Goal: Task Accomplishment & Management: Manage account settings

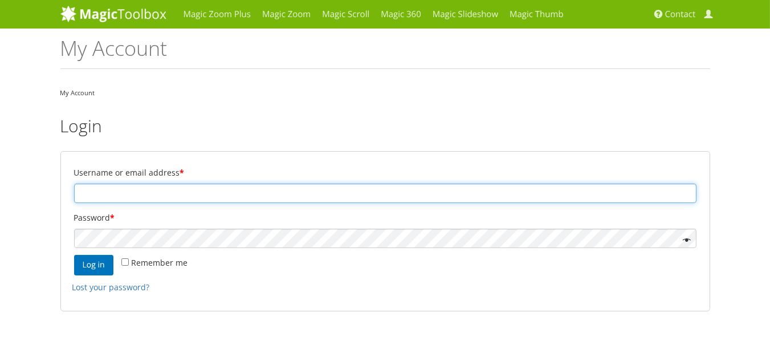
click at [211, 194] on input "Username or email address *" at bounding box center [385, 192] width 622 height 19
paste input "[PERSON_NAME][EMAIL_ADDRESS][DOMAIN_NAME]"
type input "[PERSON_NAME][EMAIL_ADDRESS][DOMAIN_NAME]"
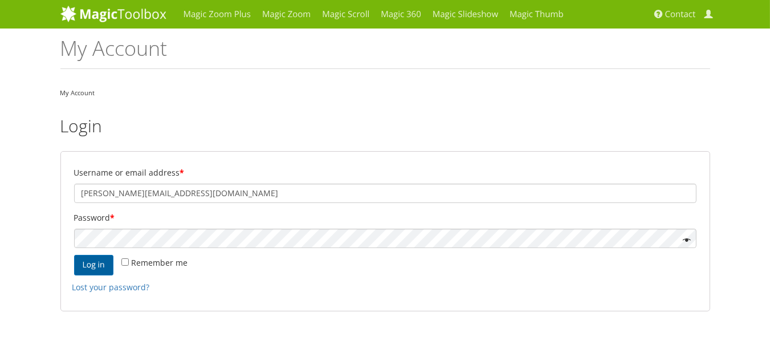
click at [86, 264] on button "Log in" at bounding box center [93, 265] width 39 height 21
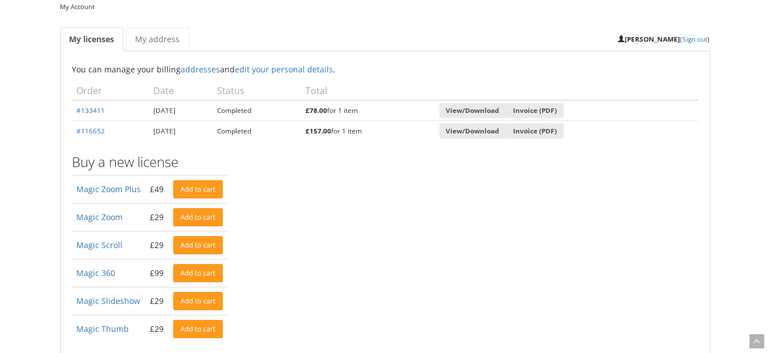
scroll to position [68, 0]
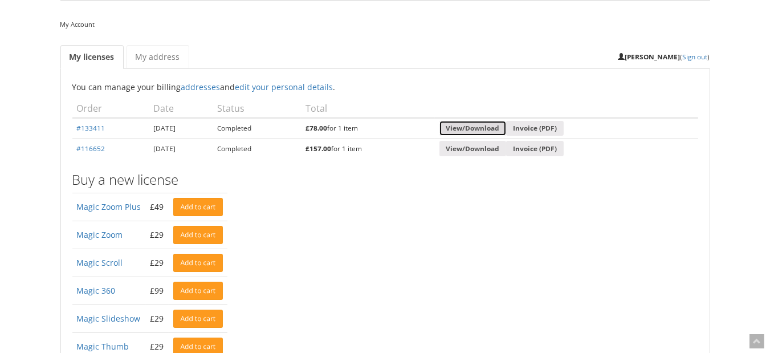
click at [506, 124] on link "View/Download" at bounding box center [472, 128] width 67 height 15
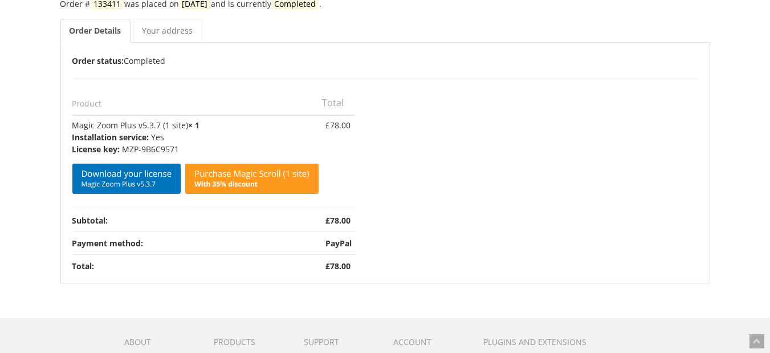
scroll to position [137, 0]
